Goal: Find specific fact: Find specific fact

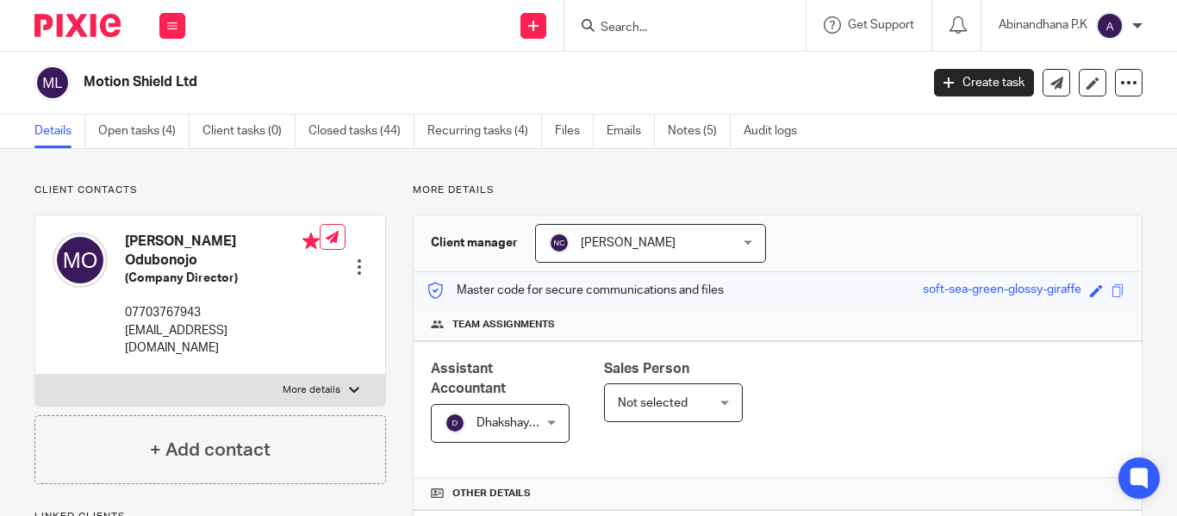
click at [613, 22] on input "Search" at bounding box center [676, 29] width 155 height 16
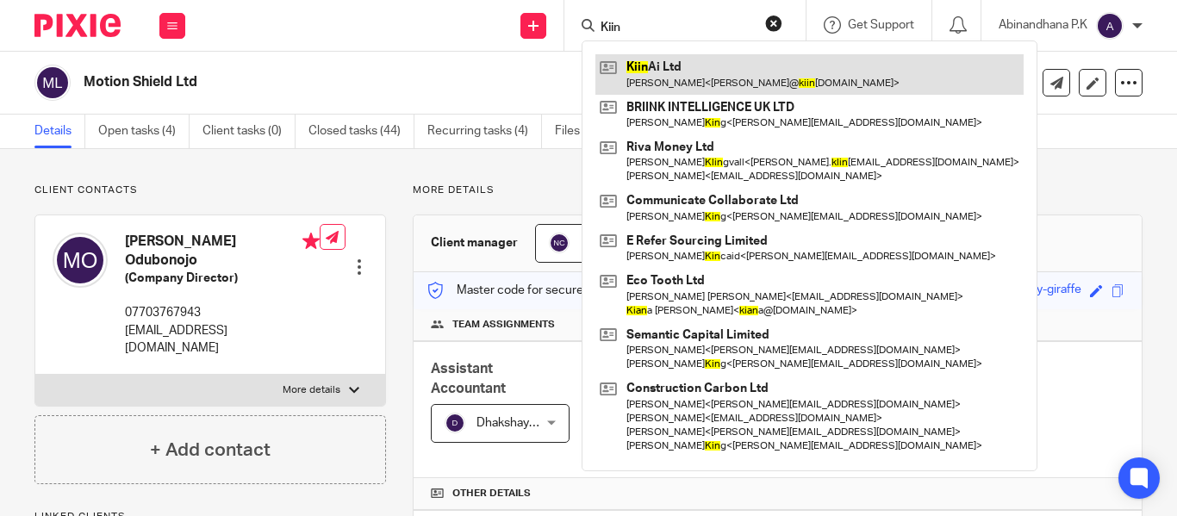
type input "Kiin"
click at [637, 63] on link at bounding box center [809, 74] width 428 height 40
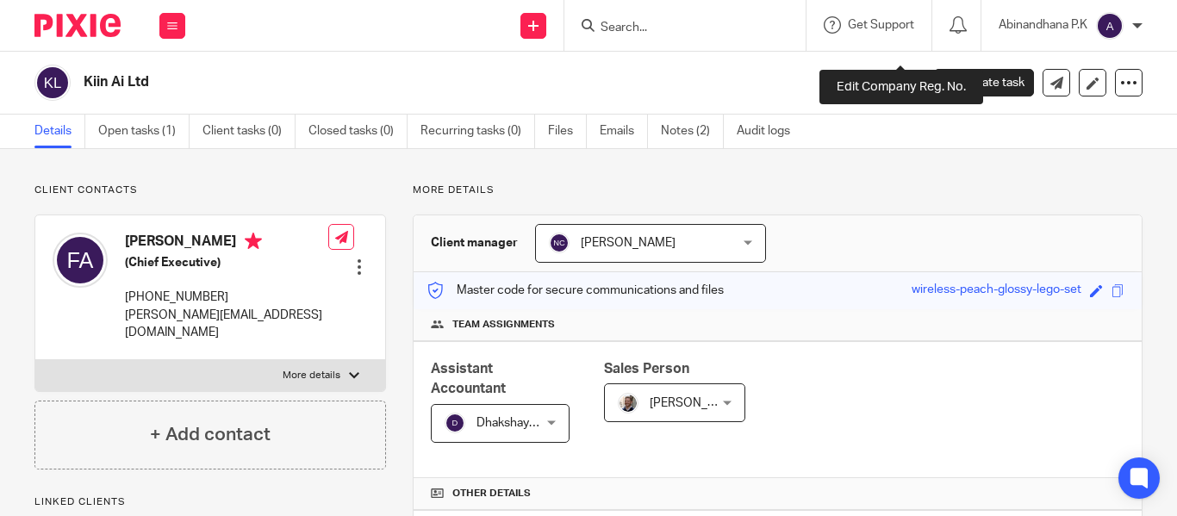
scroll to position [721, 0]
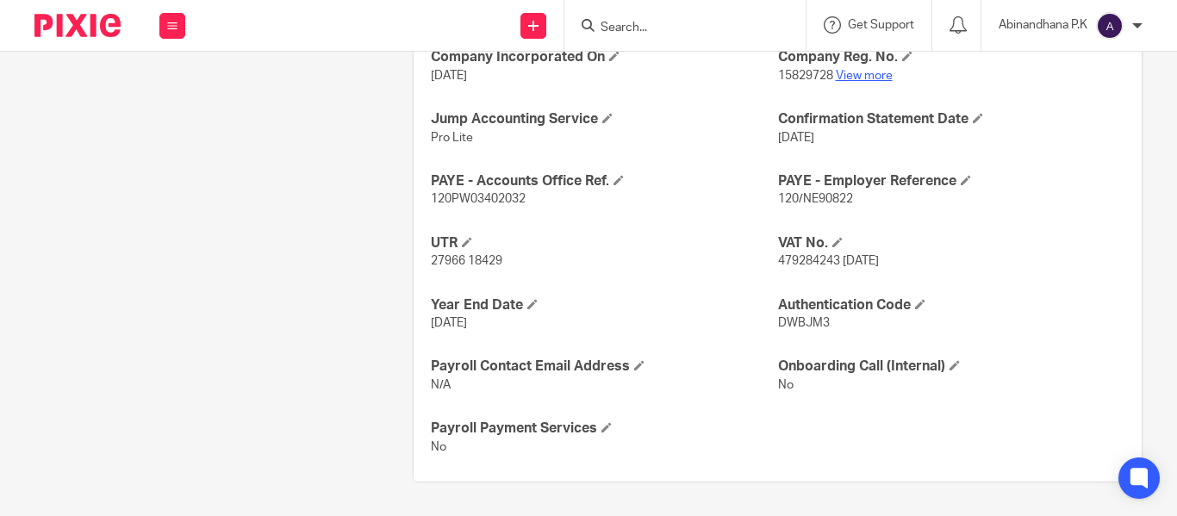
click at [864, 76] on link "View more" at bounding box center [864, 76] width 57 height 12
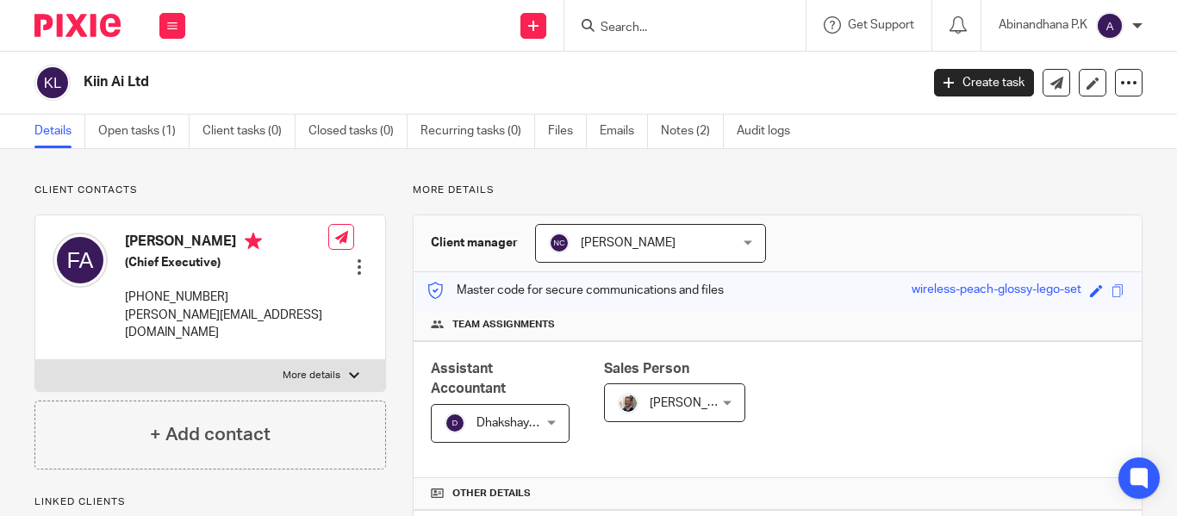
click at [610, 21] on input "Search" at bounding box center [676, 29] width 155 height 16
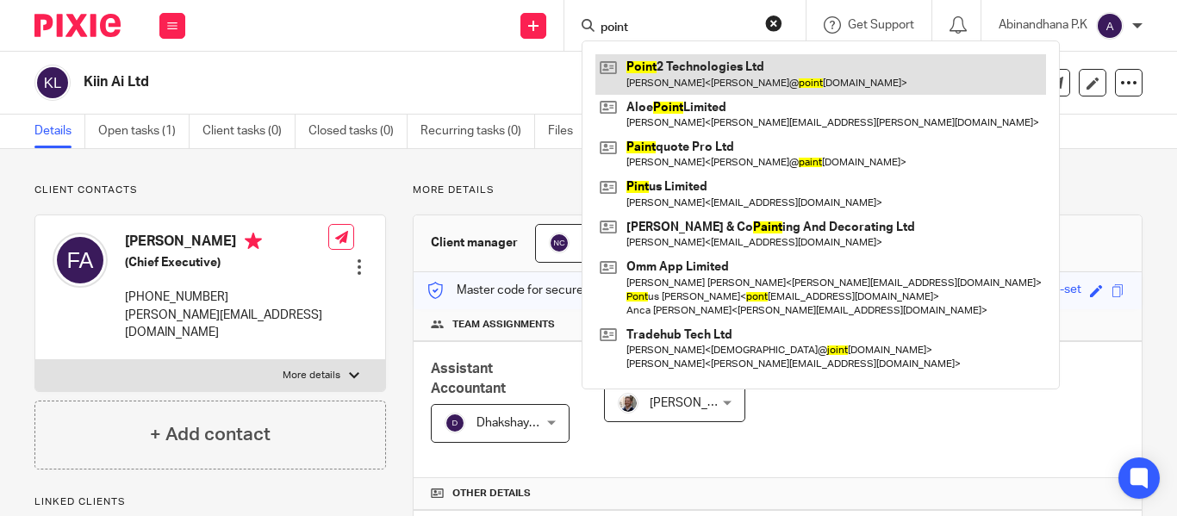
type input "point"
click at [661, 68] on link at bounding box center [820, 74] width 451 height 40
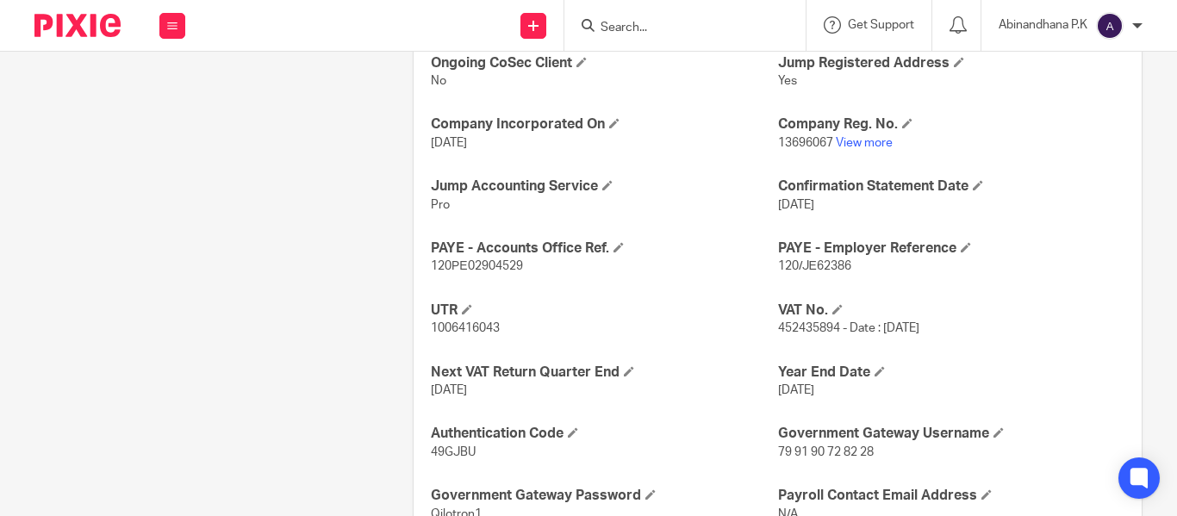
scroll to position [658, 0]
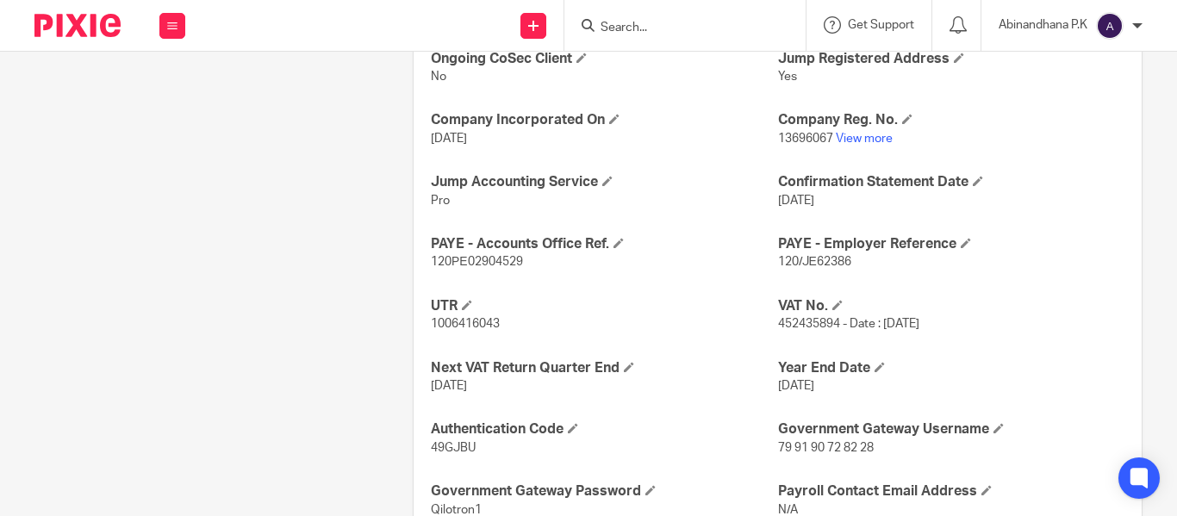
click at [817, 264] on span "120/JΕ62386" at bounding box center [814, 262] width 73 height 12
copy p "120/JΕ62386"
